Goal: Information Seeking & Learning: Learn about a topic

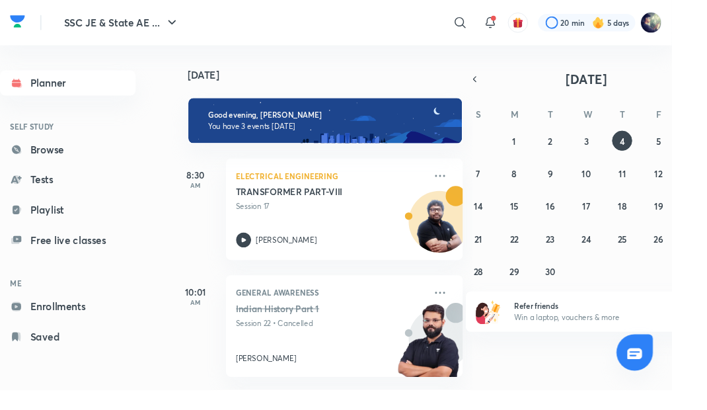
click at [38, 148] on link "Browse" at bounding box center [71, 157] width 143 height 26
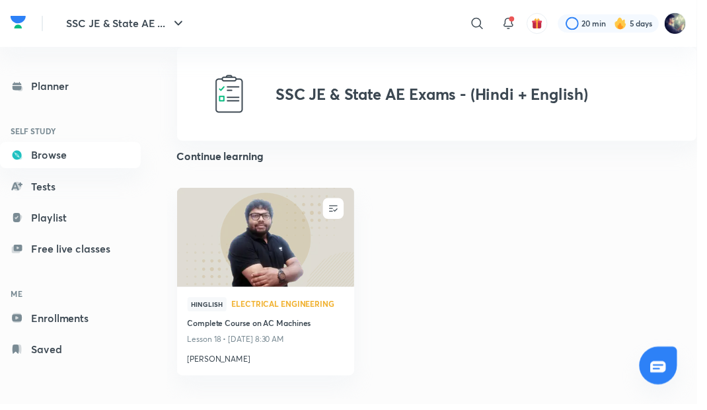
click at [36, 182] on link "Tests" at bounding box center [71, 189] width 143 height 26
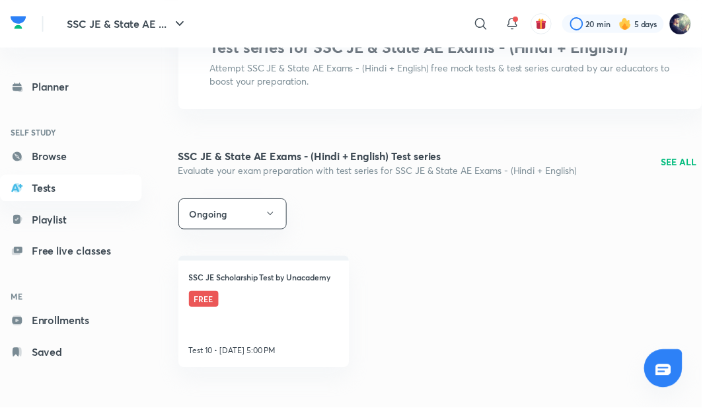
scroll to position [65, 0]
click at [42, 222] on link "Playlist" at bounding box center [71, 220] width 143 height 26
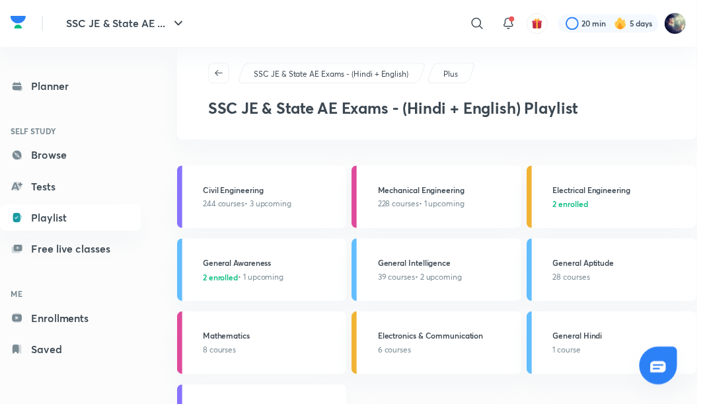
click at [621, 190] on h3 "Electrical Engineering" at bounding box center [630, 192] width 138 height 12
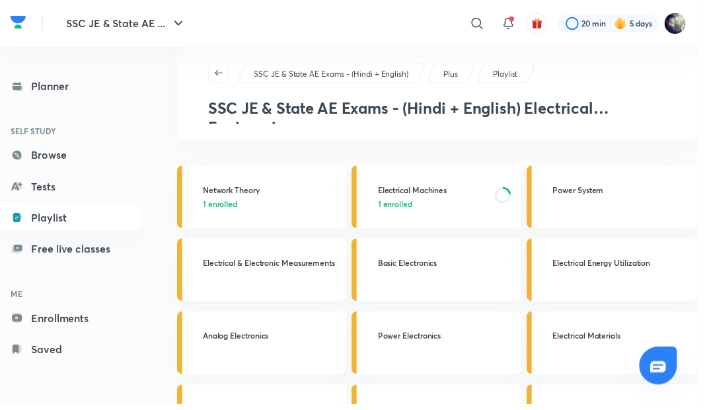
click at [430, 196] on h3 "Electrical Machines" at bounding box center [438, 192] width 111 height 12
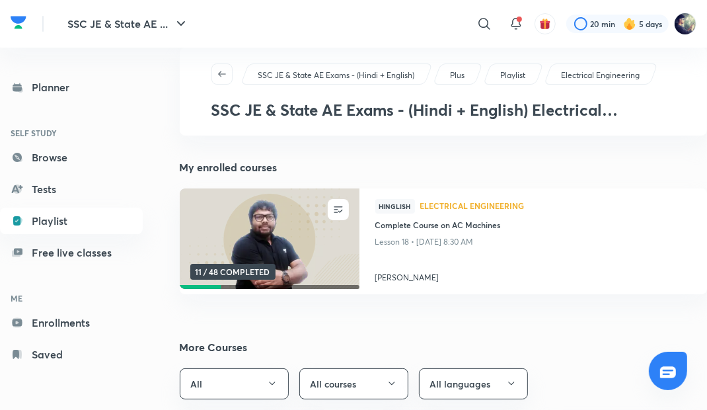
click at [590, 230] on h4 "Complete Course on AC Machines" at bounding box center [533, 226] width 317 height 15
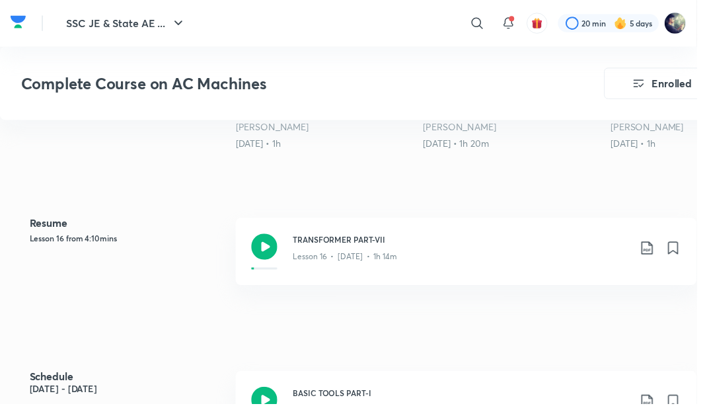
scroll to position [462, 0]
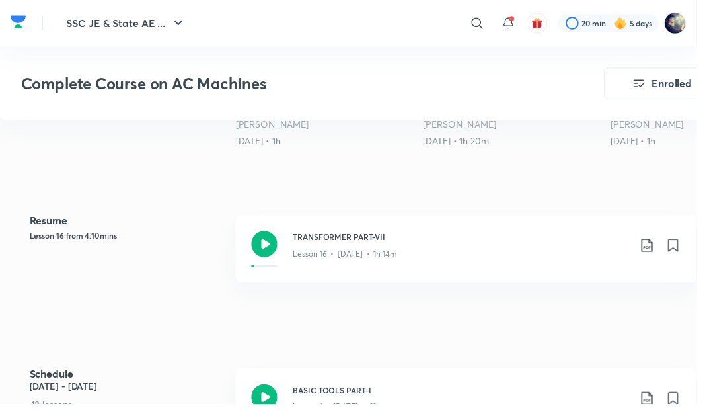
click at [278, 251] on icon at bounding box center [268, 248] width 26 height 26
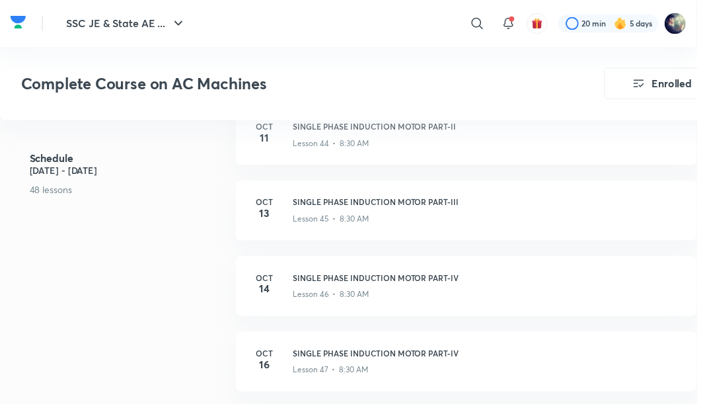
scroll to position [4031, 0]
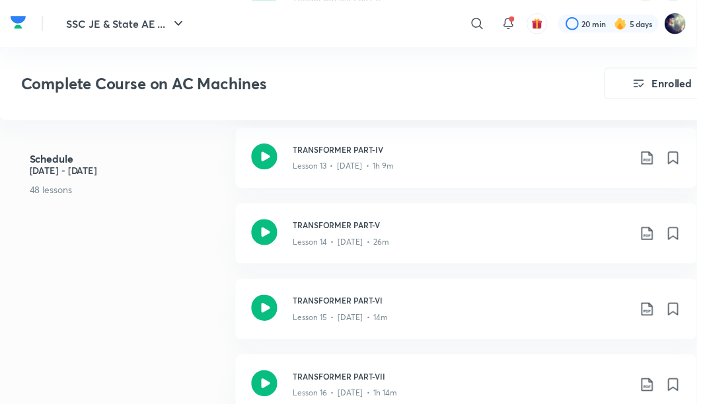
scroll to position [1640, 0]
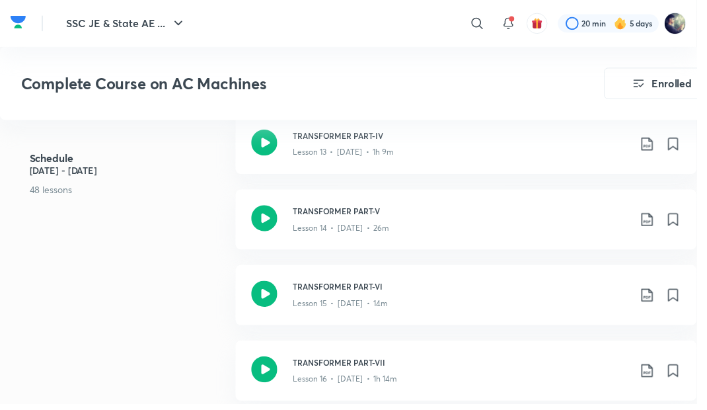
click at [264, 372] on icon at bounding box center [268, 374] width 26 height 26
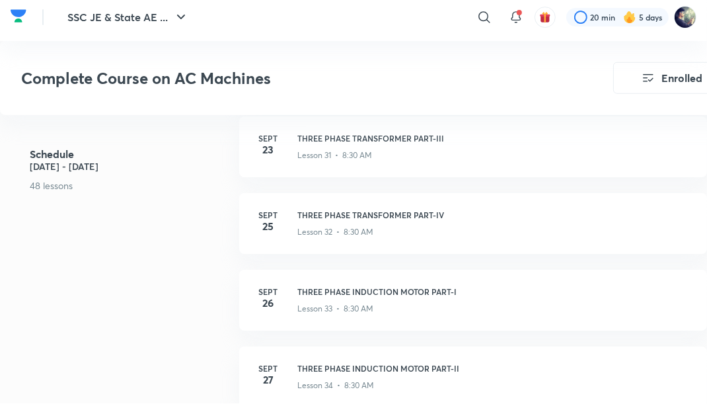
scroll to position [3042, 0]
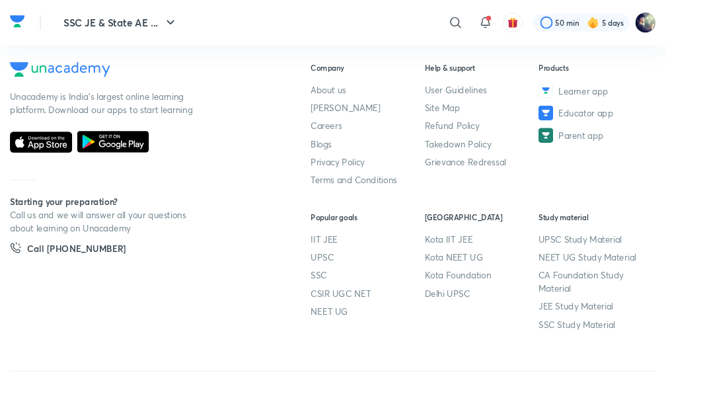
scroll to position [741, 0]
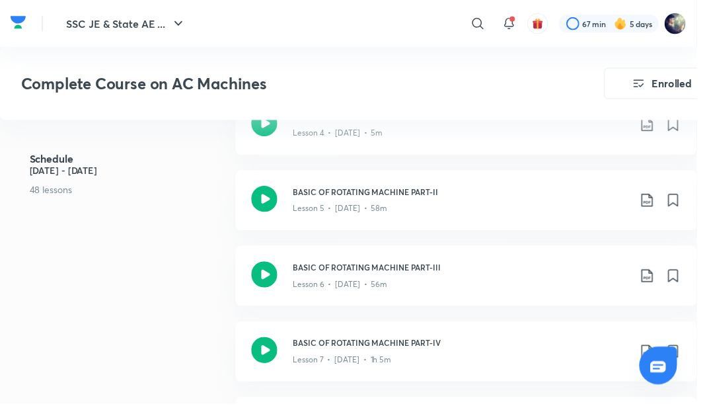
scroll to position [973, 0]
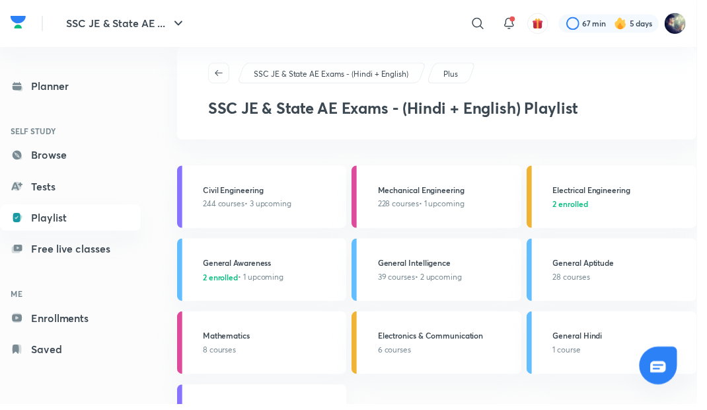
click at [31, 154] on link "Browse" at bounding box center [71, 157] width 143 height 26
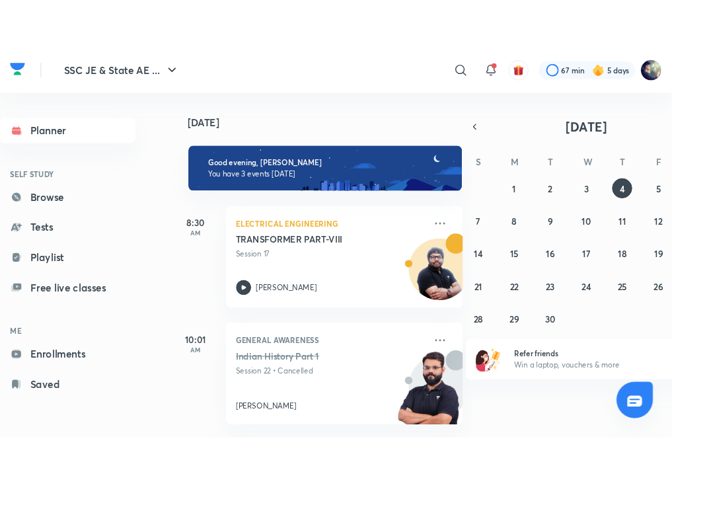
scroll to position [44, 0]
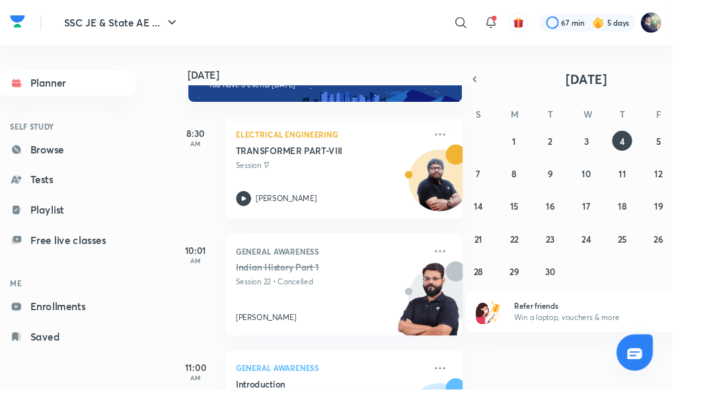
click at [288, 386] on p "General Awareness" at bounding box center [348, 387] width 200 height 16
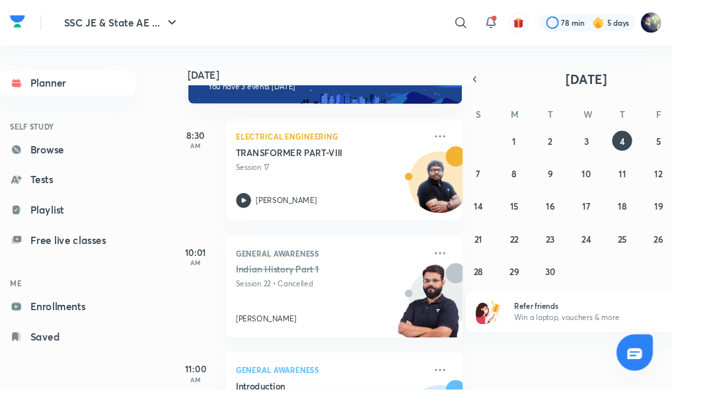
scroll to position [44, 0]
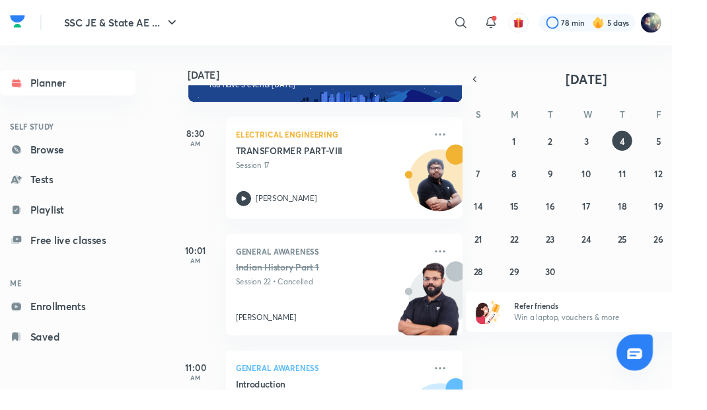
click at [465, 258] on icon at bounding box center [463, 264] width 16 height 16
click at [463, 387] on icon at bounding box center [463, 387] width 11 height 2
click at [464, 392] on icon at bounding box center [463, 387] width 16 height 16
click at [407, 407] on h5 "Introduction" at bounding box center [330, 404] width 165 height 13
